Goal: Navigation & Orientation: Find specific page/section

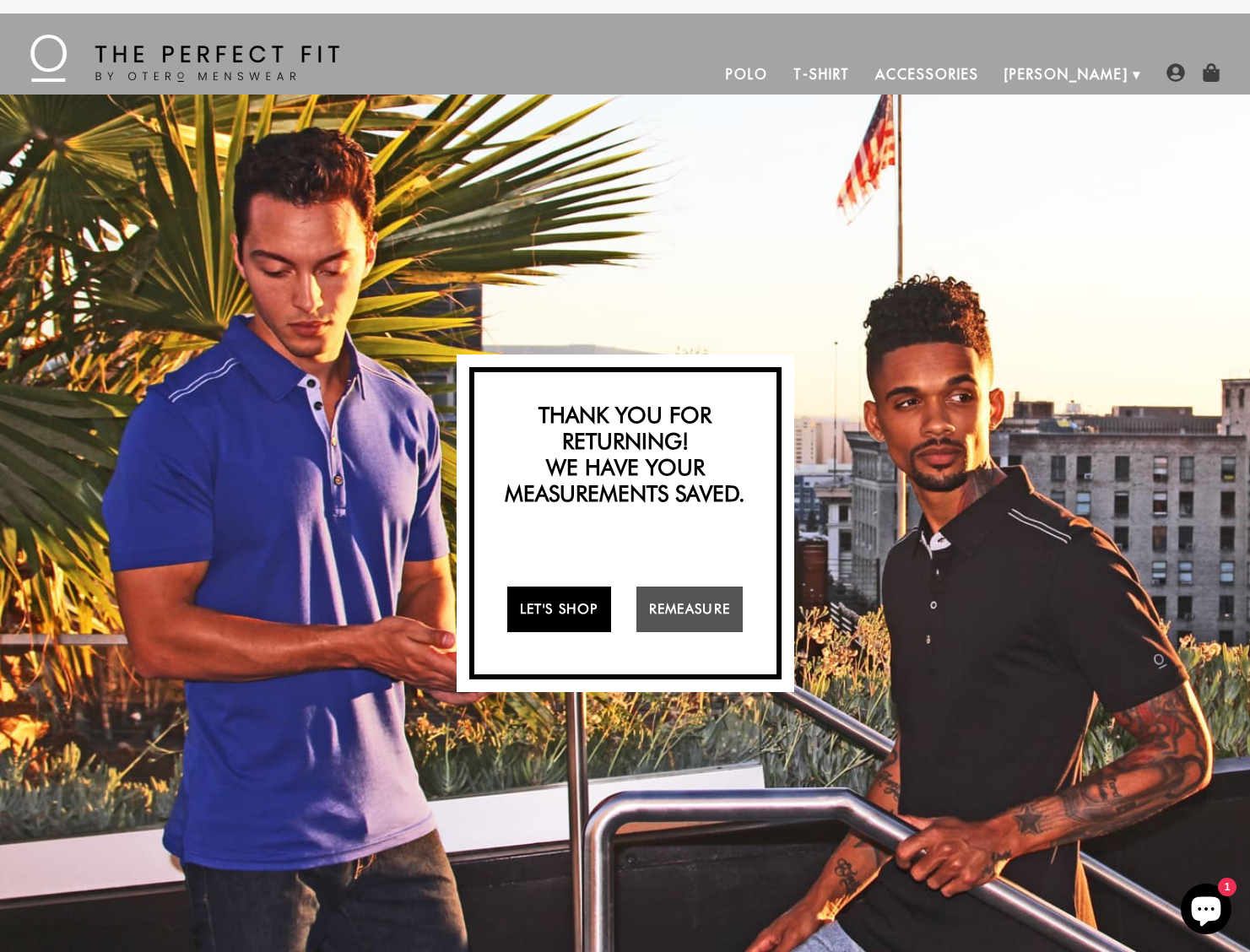
click at [574, 606] on link "Let's Shop" at bounding box center [560, 608] width 104 height 45
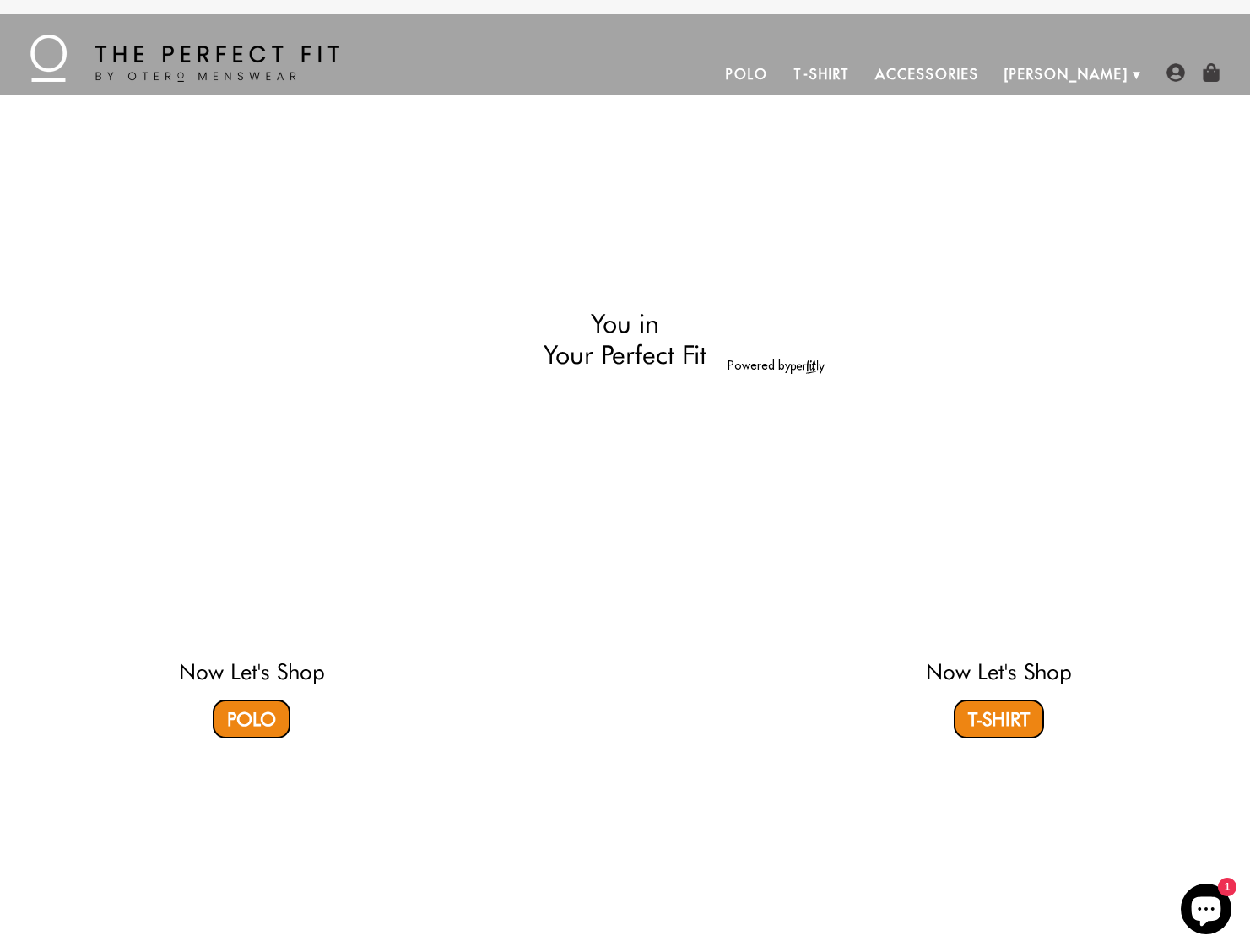
select select "55-56"
select select "M"
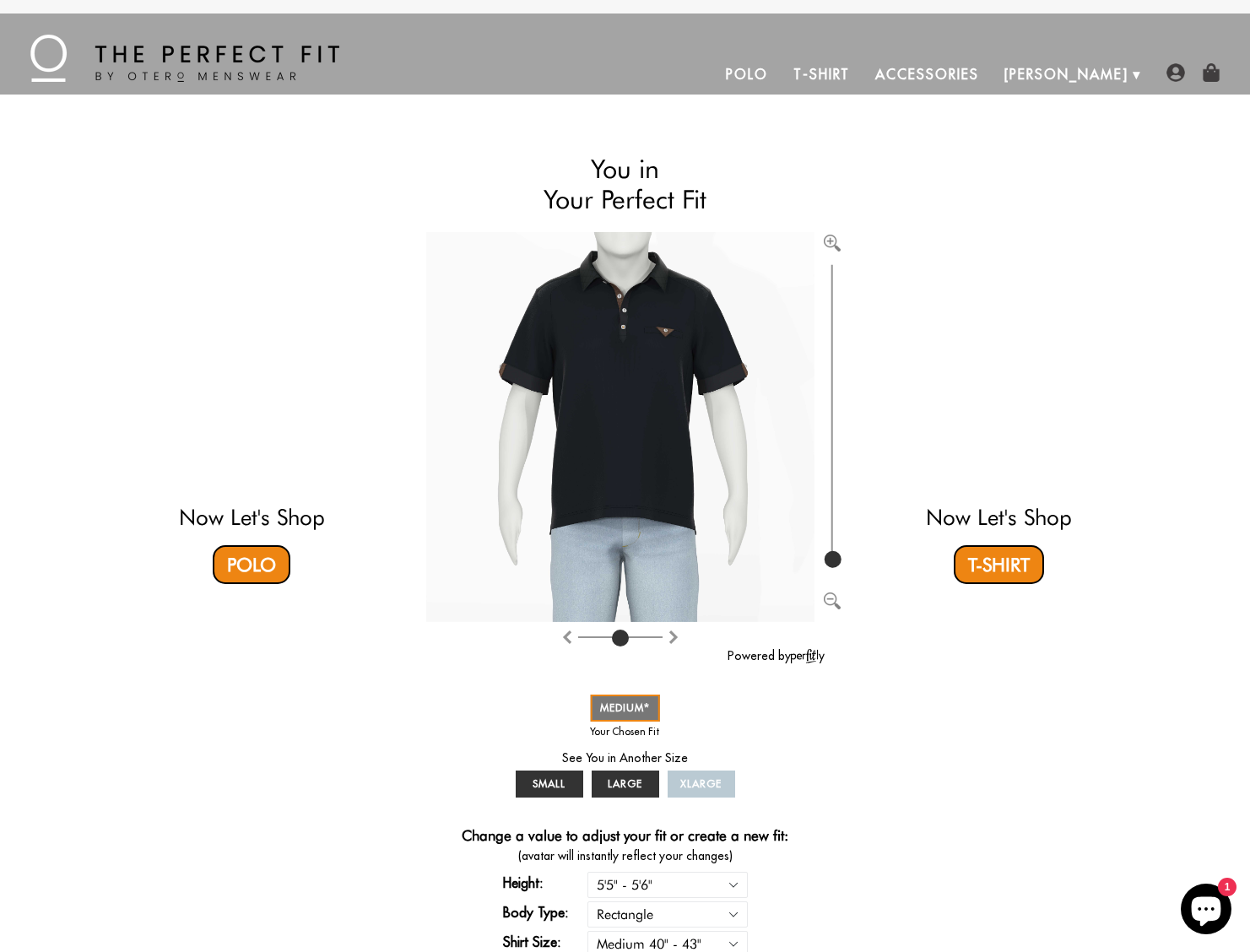
click at [991, 69] on link "Accessories" at bounding box center [927, 74] width 129 height 40
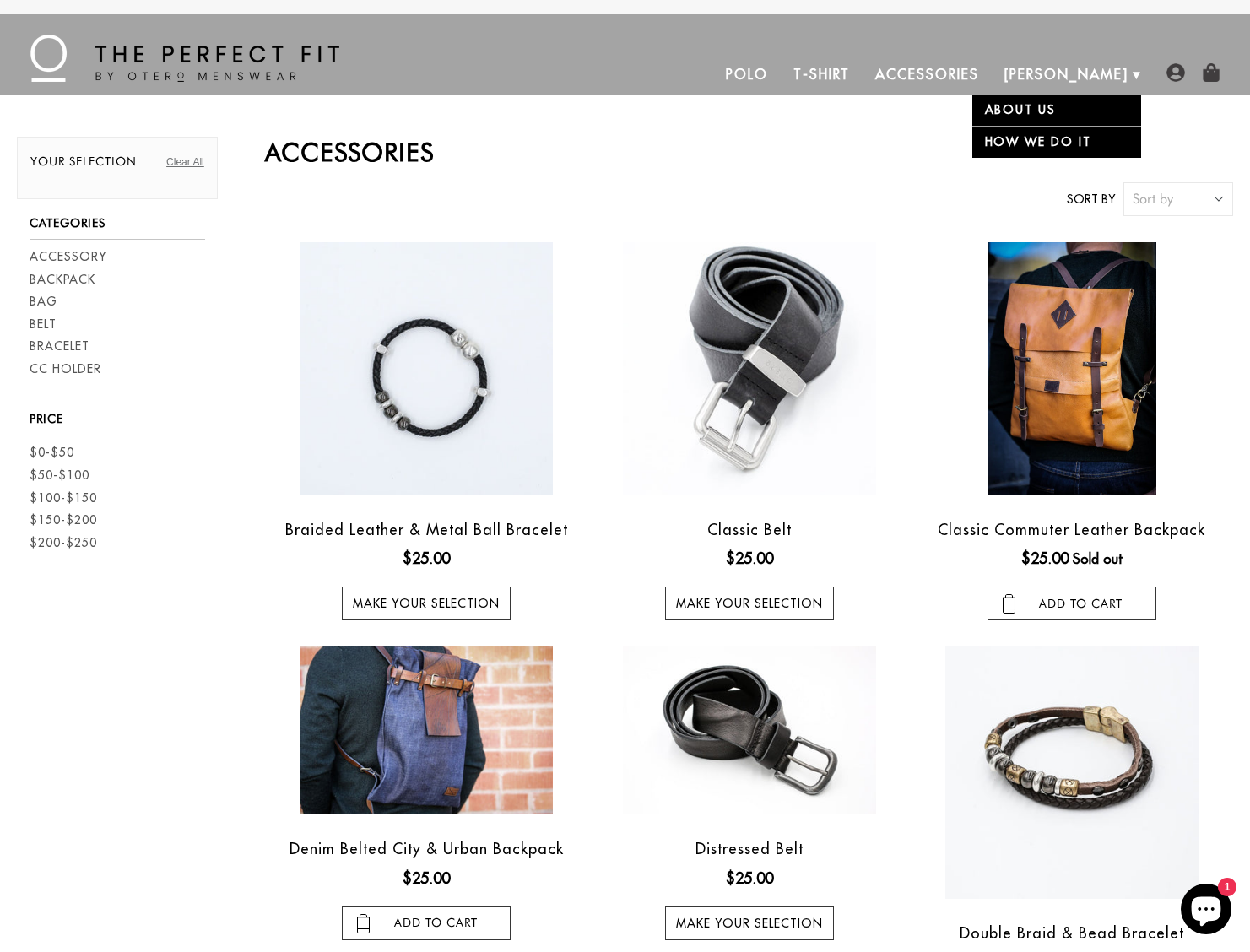
click at [1103, 65] on link "[PERSON_NAME]" at bounding box center [1066, 74] width 149 height 40
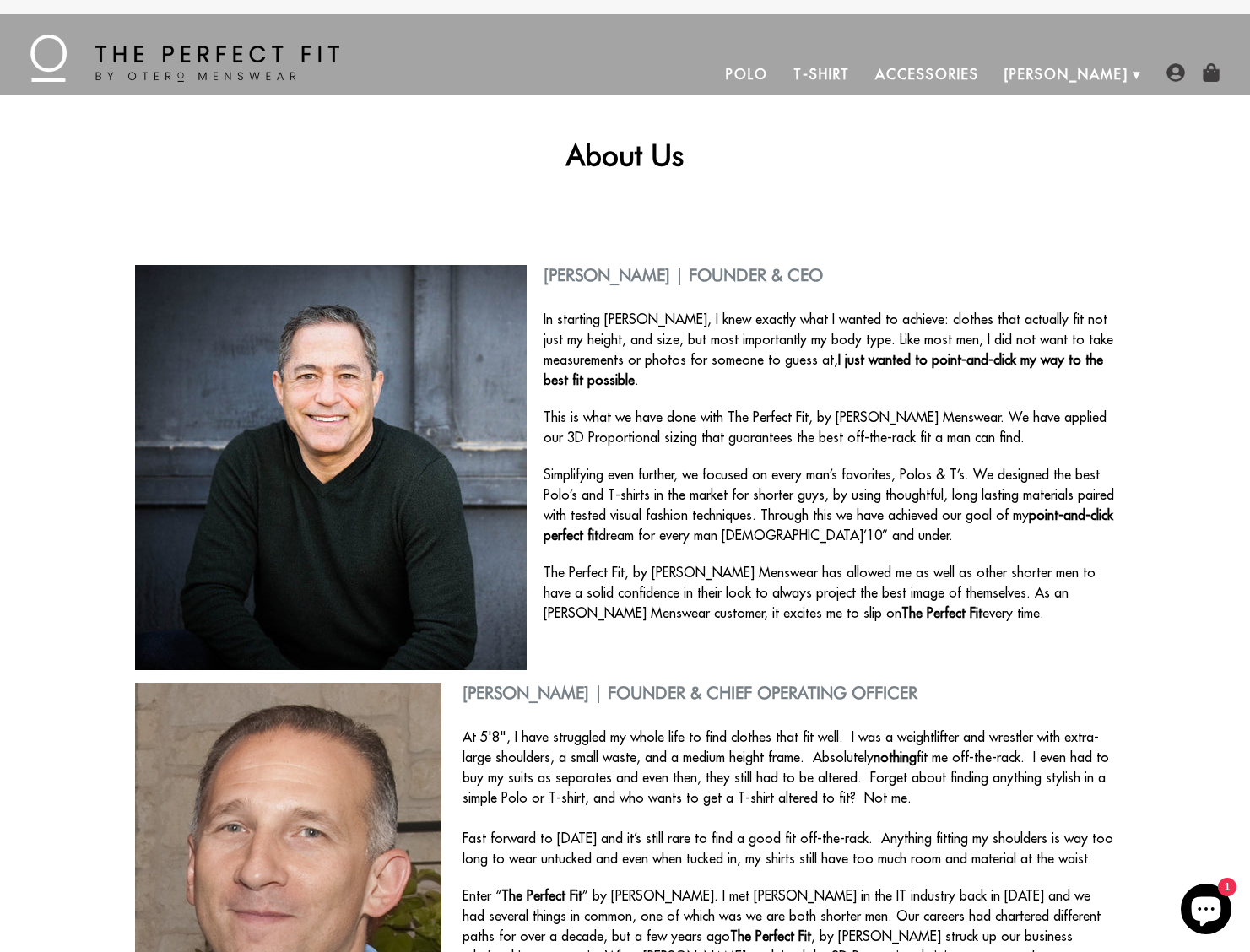
click at [863, 72] on link "T-Shirt" at bounding box center [821, 74] width 82 height 40
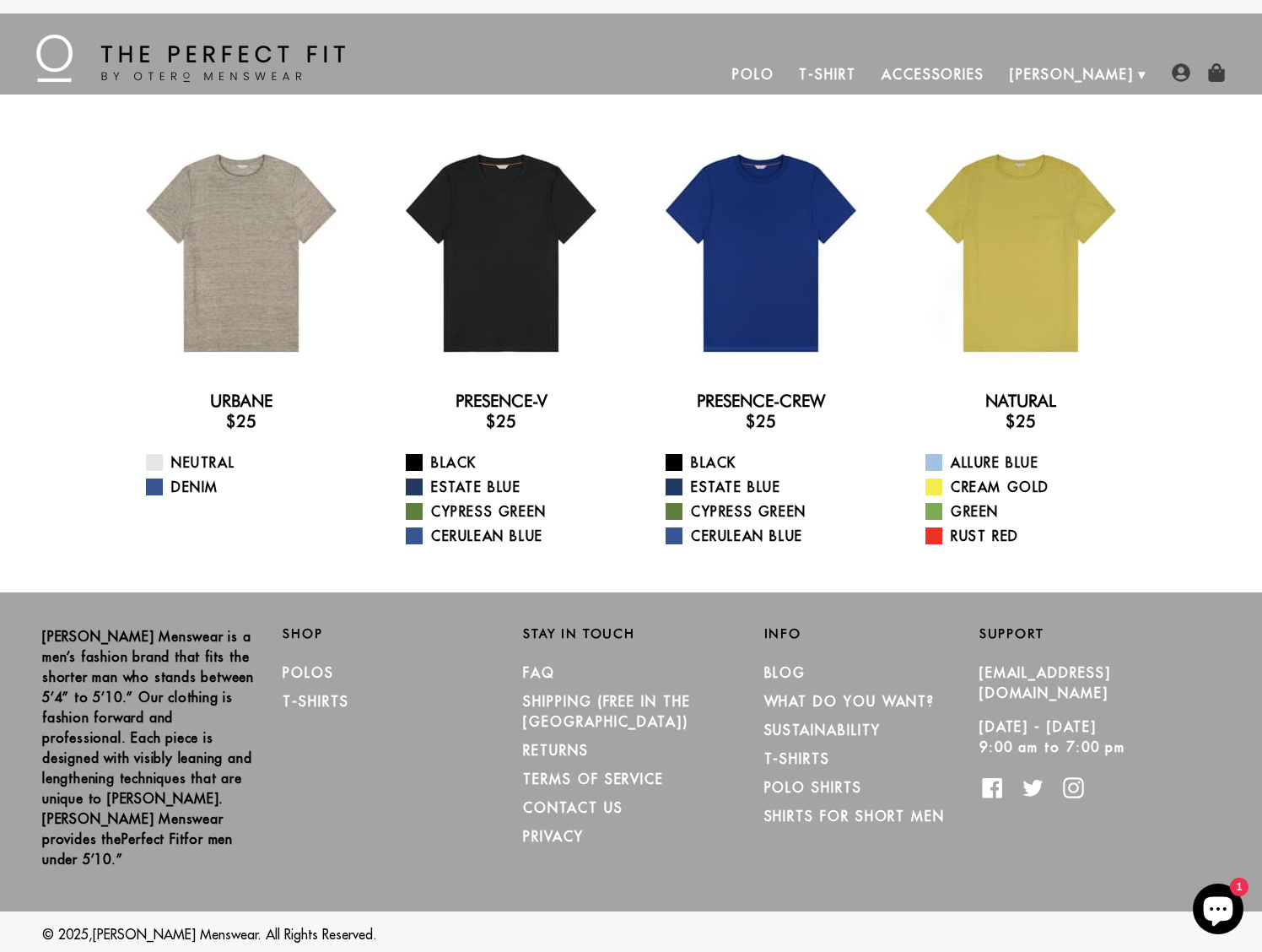
click at [787, 68] on link "Polo" at bounding box center [753, 74] width 68 height 40
